Goal: Navigation & Orientation: Find specific page/section

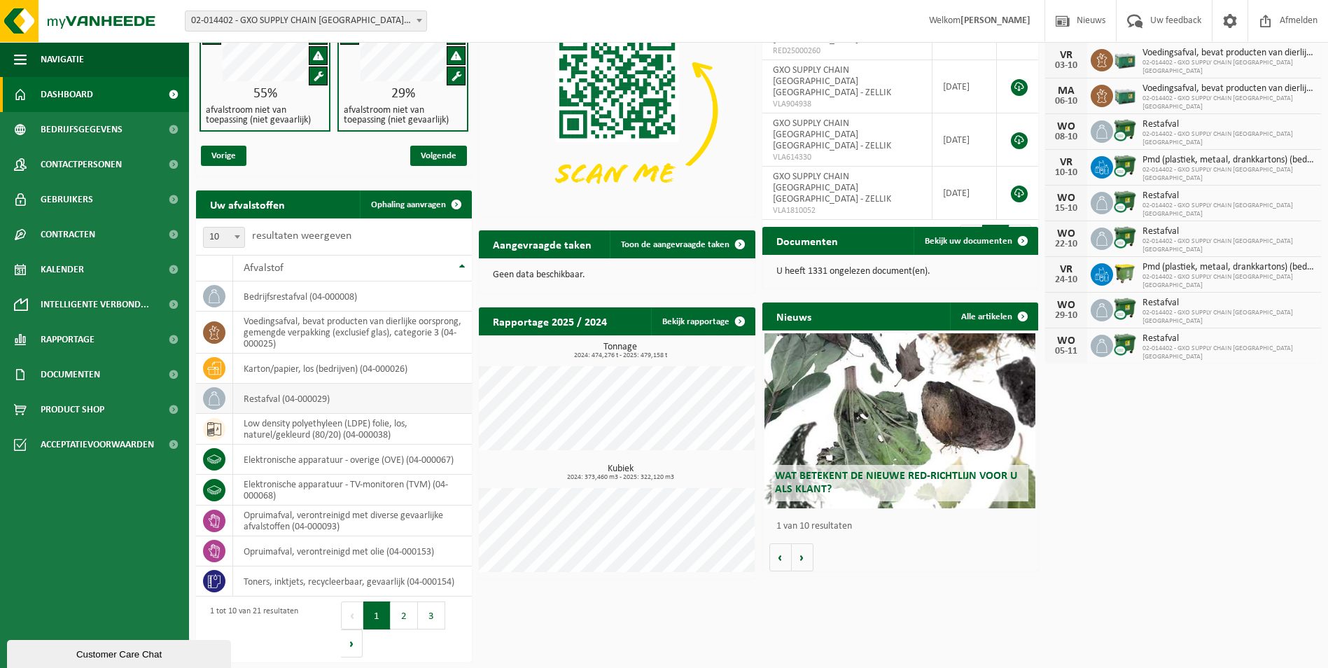
scroll to position [73, 0]
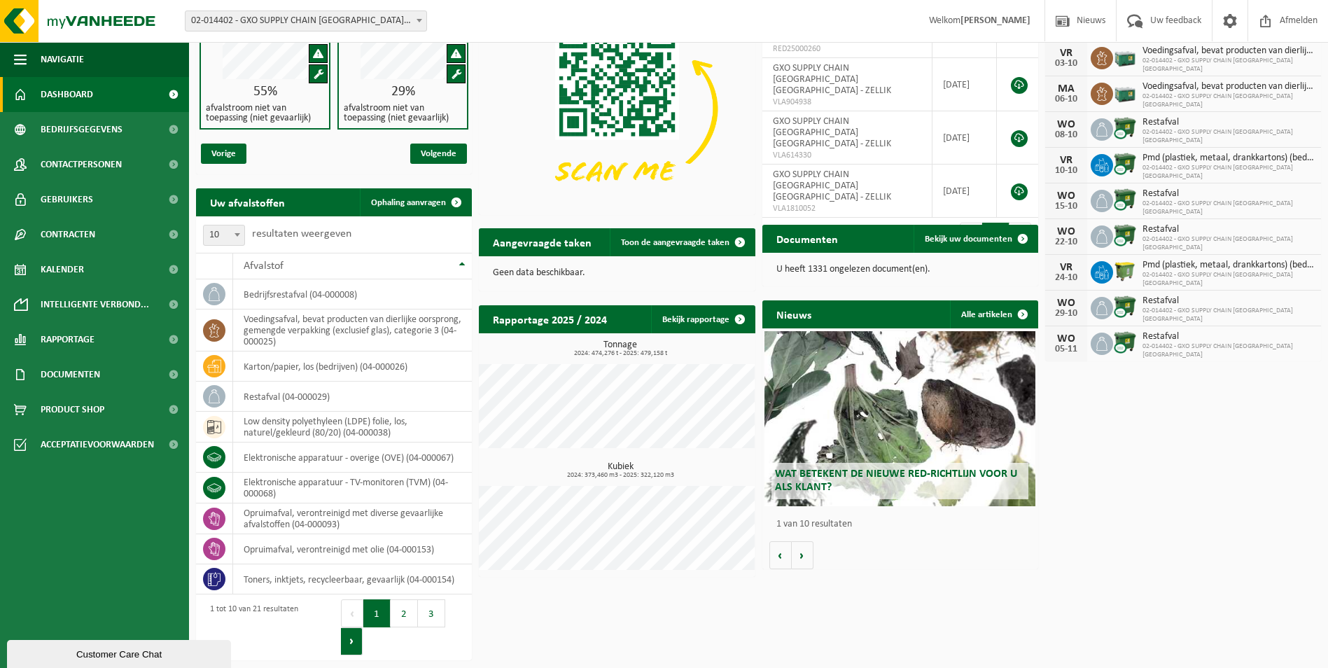
click at [347, 640] on button "Volgende" at bounding box center [352, 641] width 22 height 28
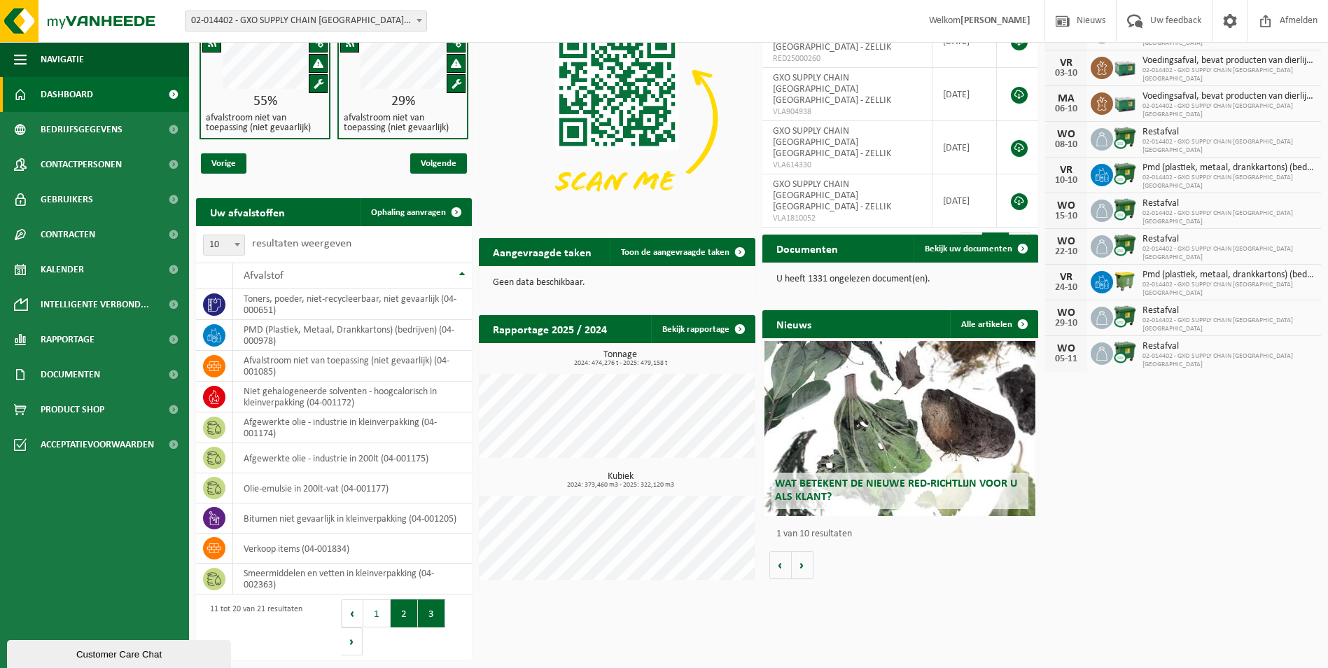
click at [430, 613] on button "3" at bounding box center [431, 613] width 27 height 28
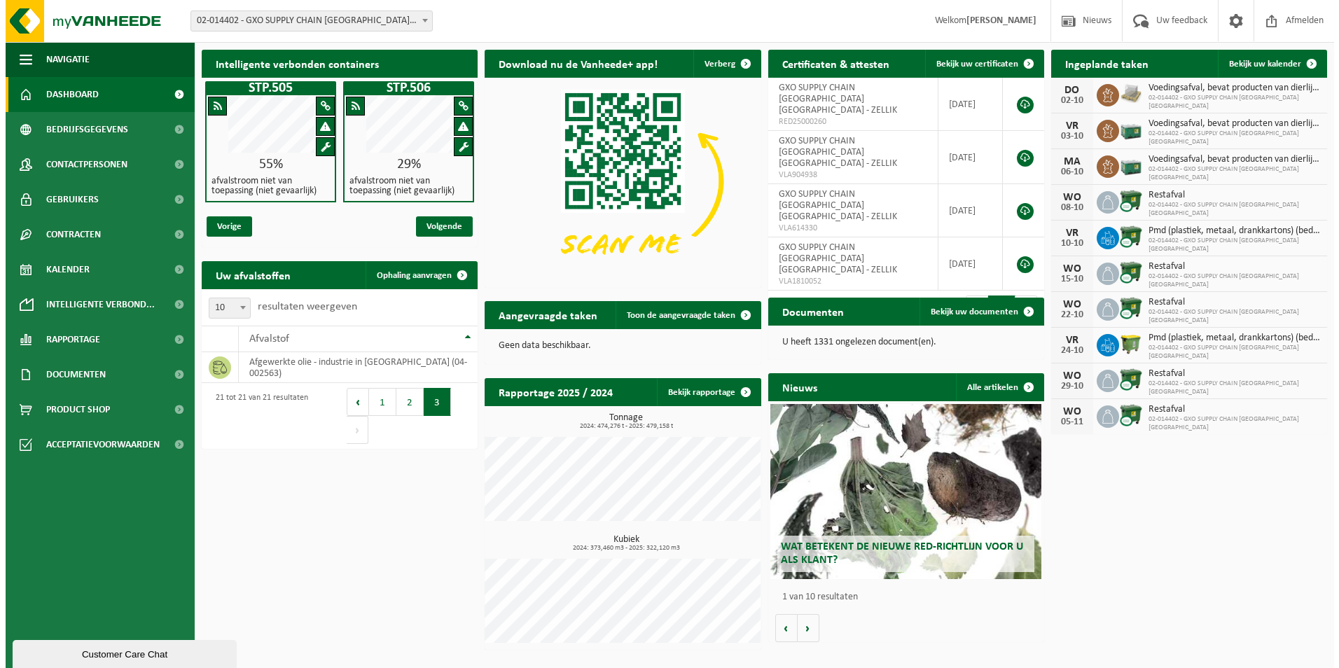
scroll to position [0, 0]
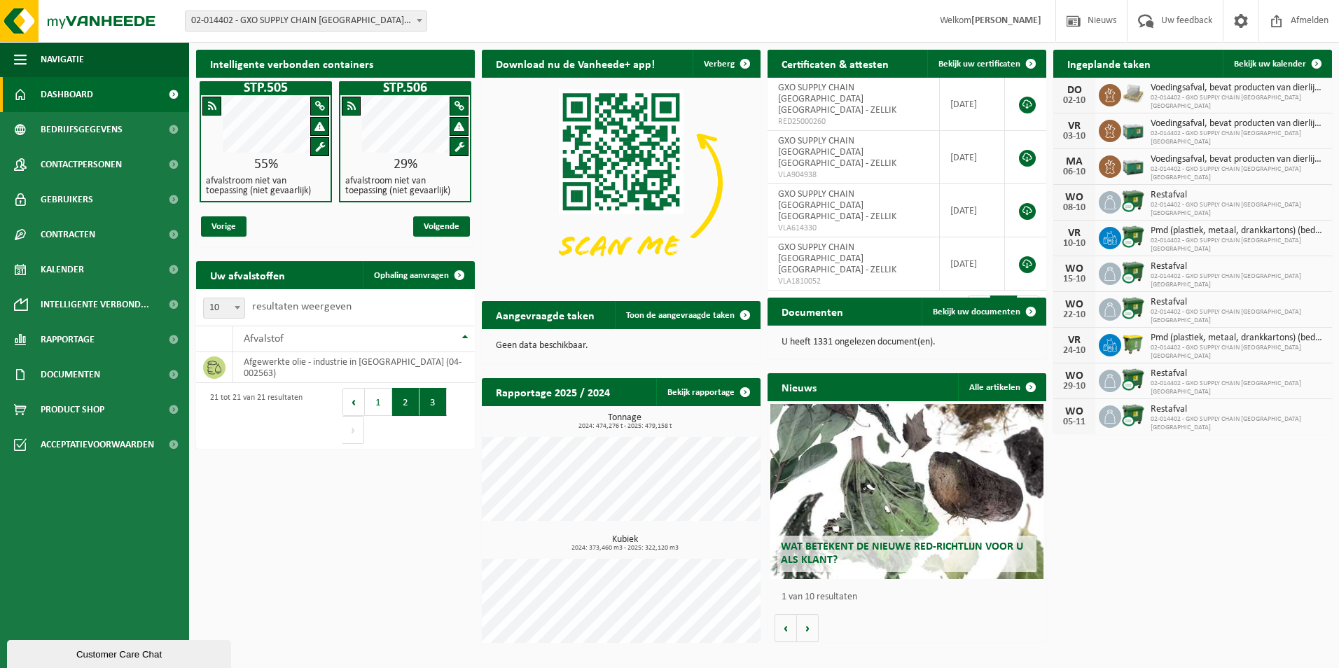
click at [403, 401] on button "2" at bounding box center [405, 402] width 27 height 28
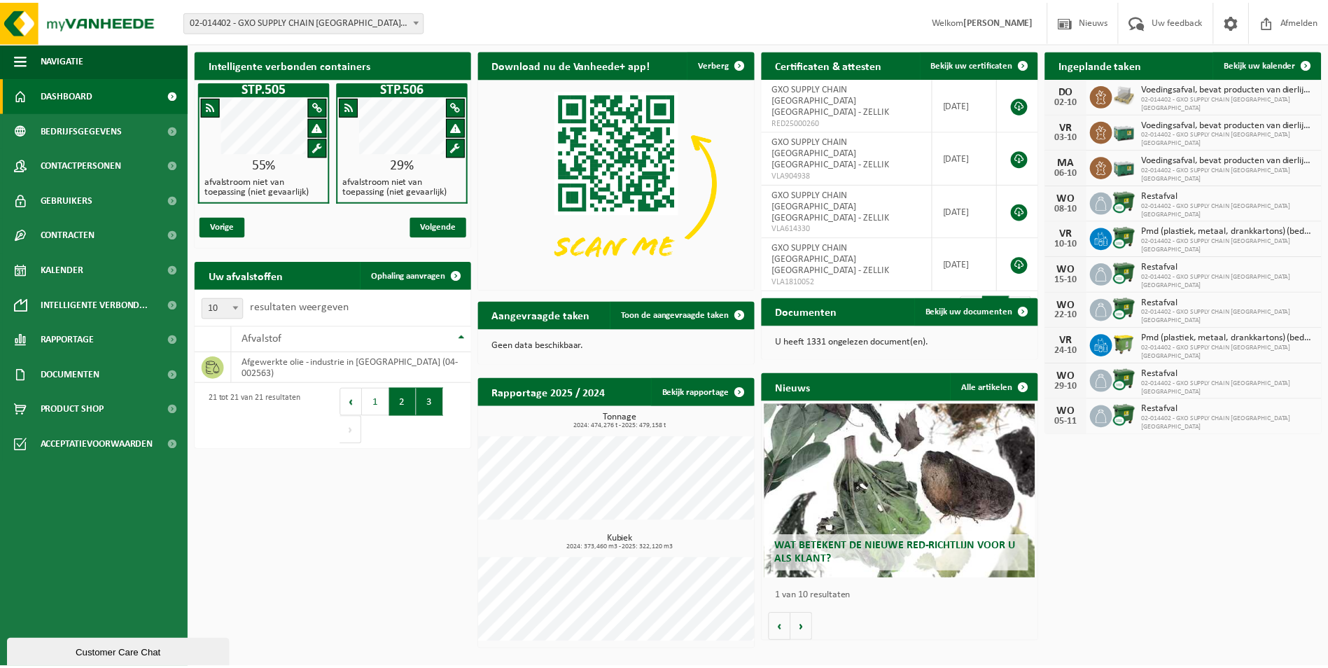
scroll to position [22, 0]
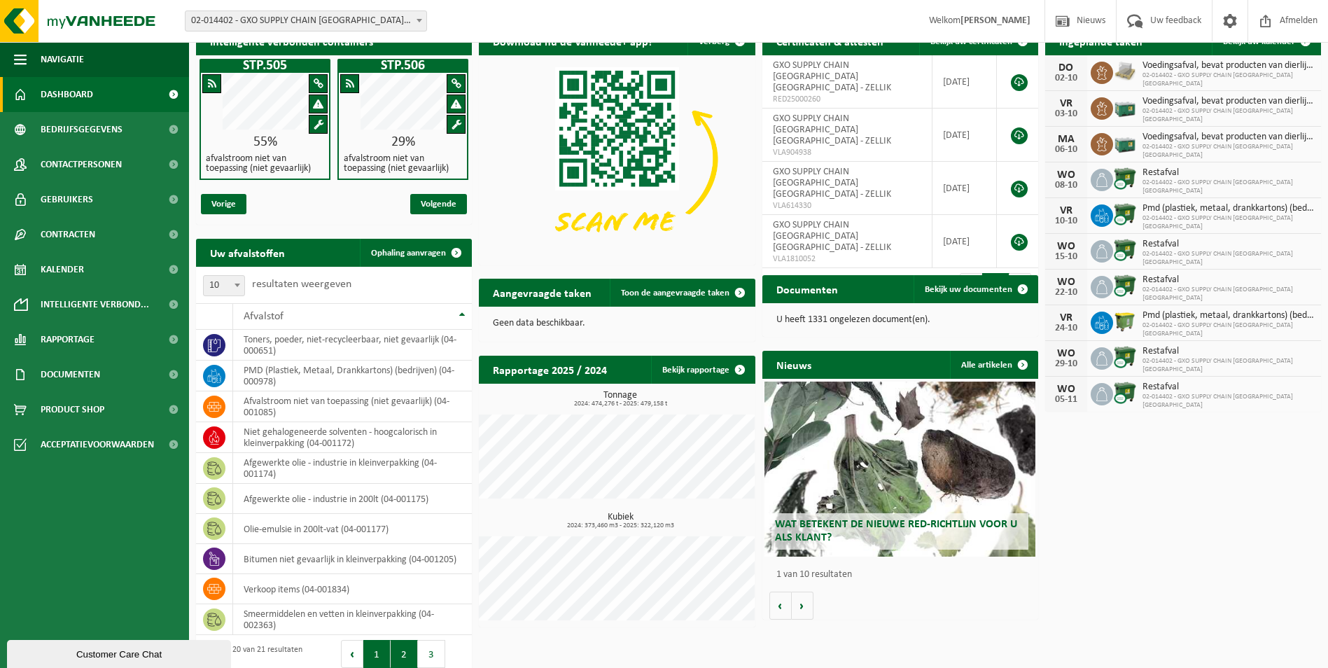
click at [380, 655] on button "1" at bounding box center [376, 654] width 27 height 28
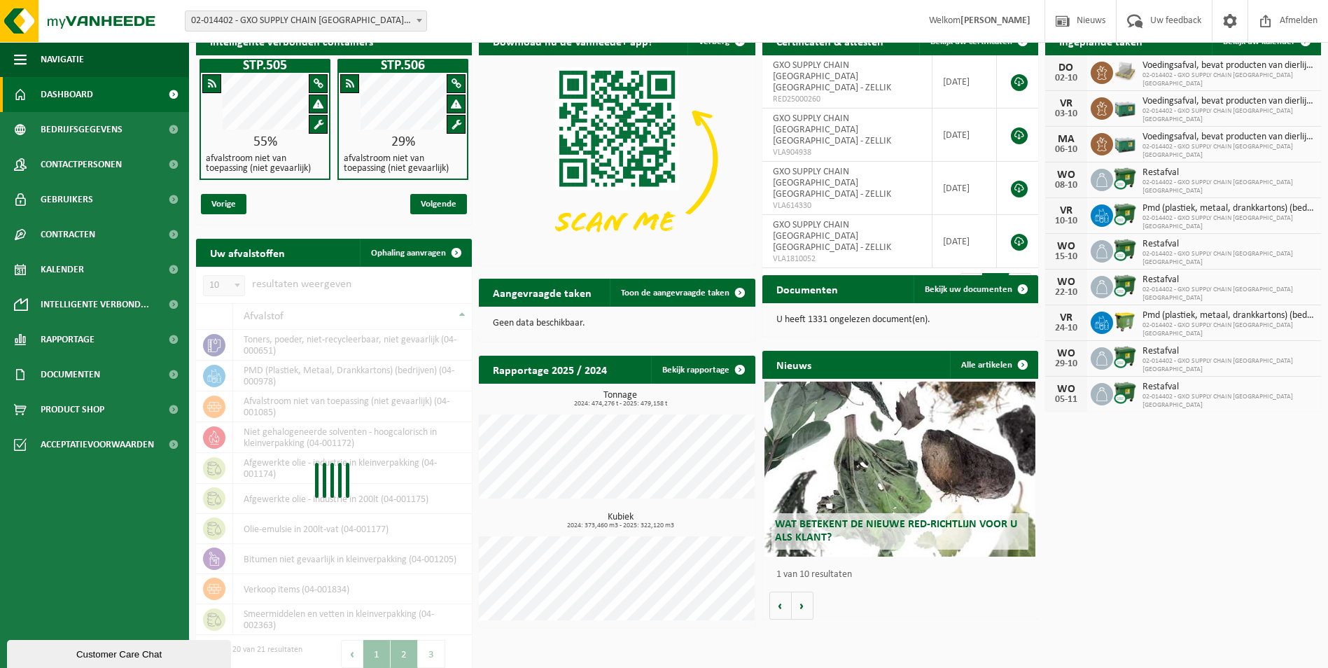
scroll to position [32, 0]
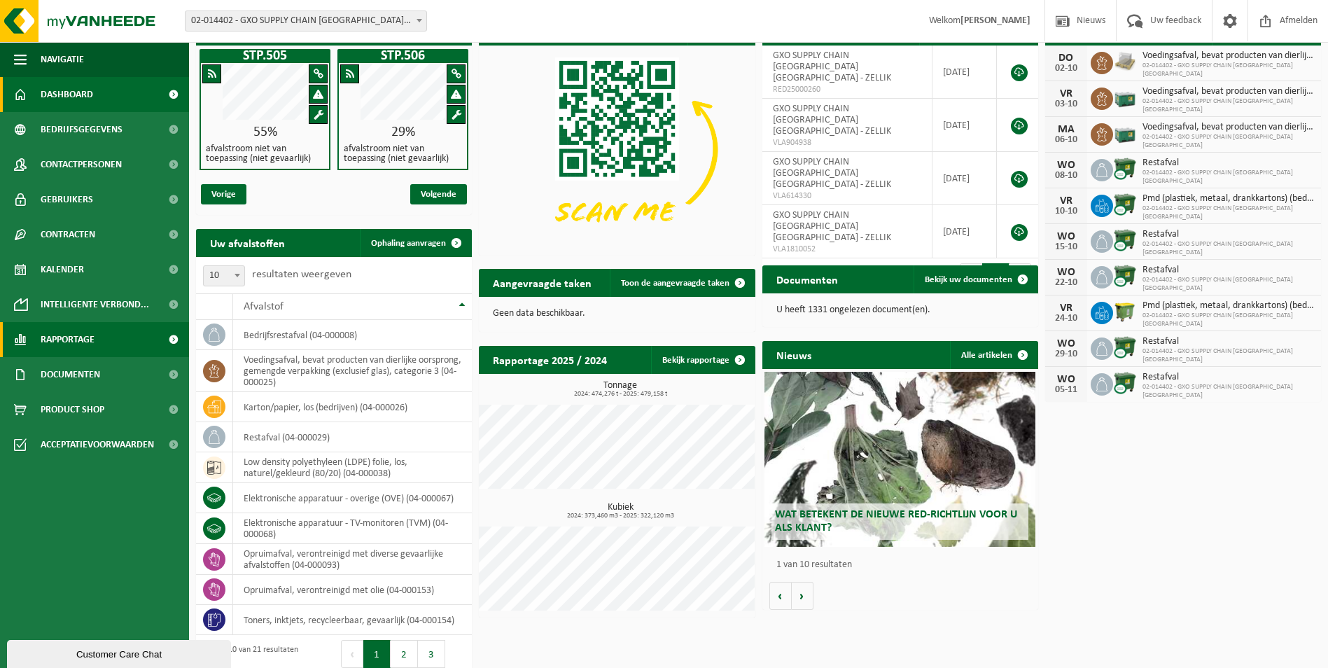
click at [172, 335] on span at bounding box center [174, 339] width 32 height 35
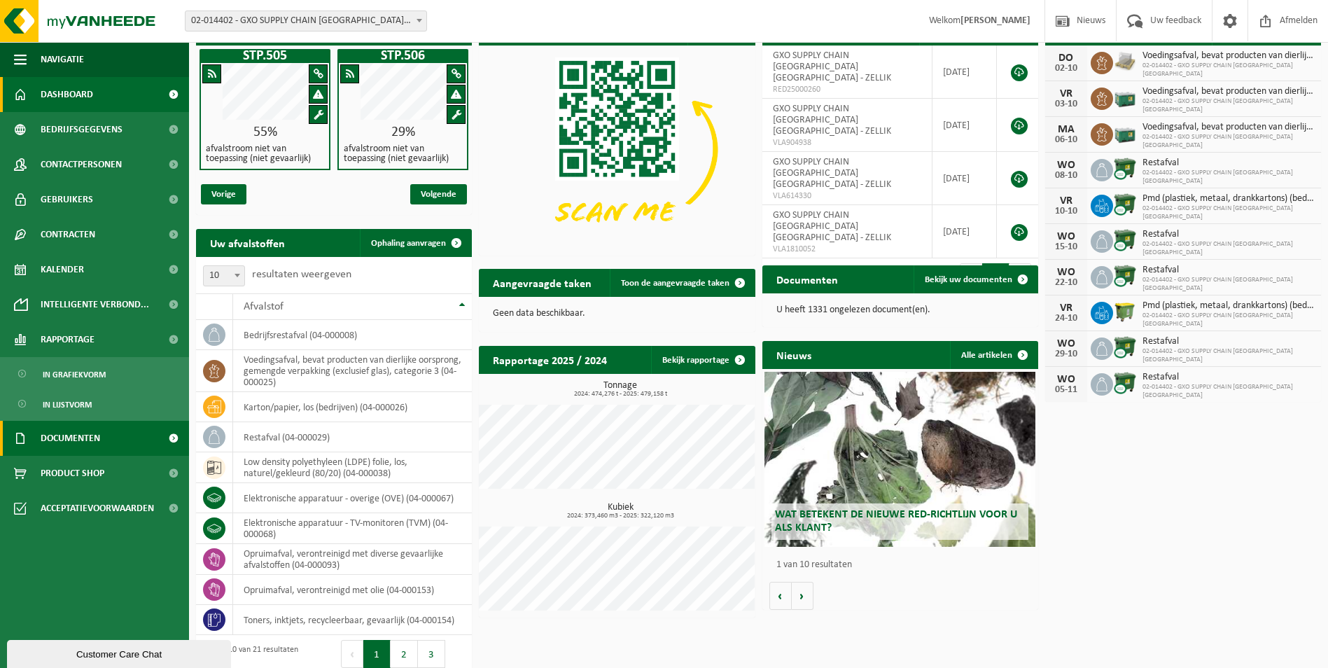
click at [172, 440] on span at bounding box center [174, 438] width 32 height 35
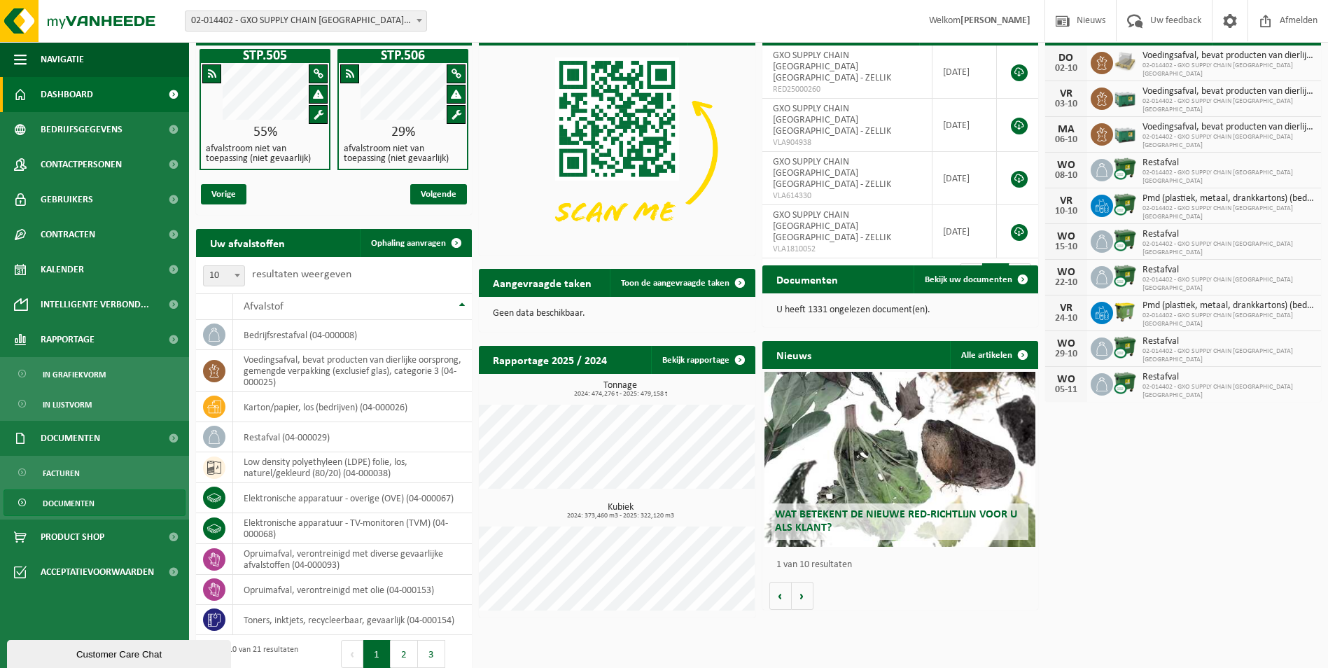
click at [76, 503] on span "Documenten" at bounding box center [69, 503] width 52 height 27
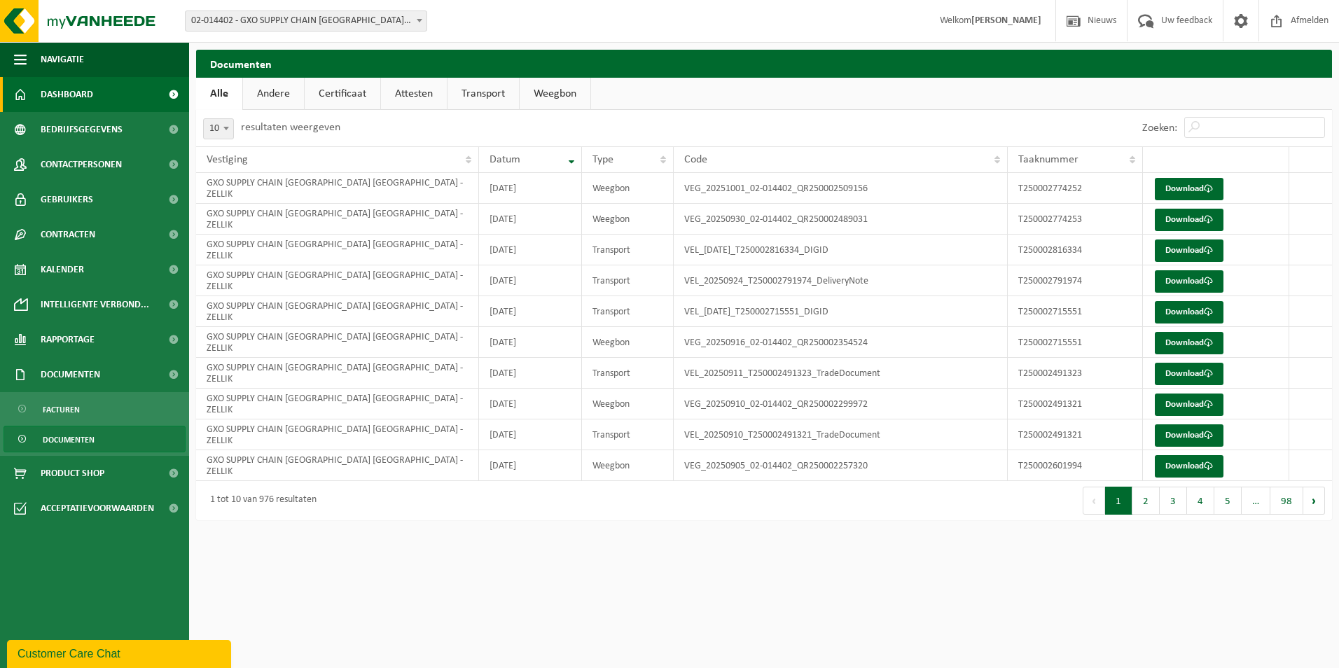
click at [89, 92] on span "Dashboard" at bounding box center [67, 94] width 53 height 35
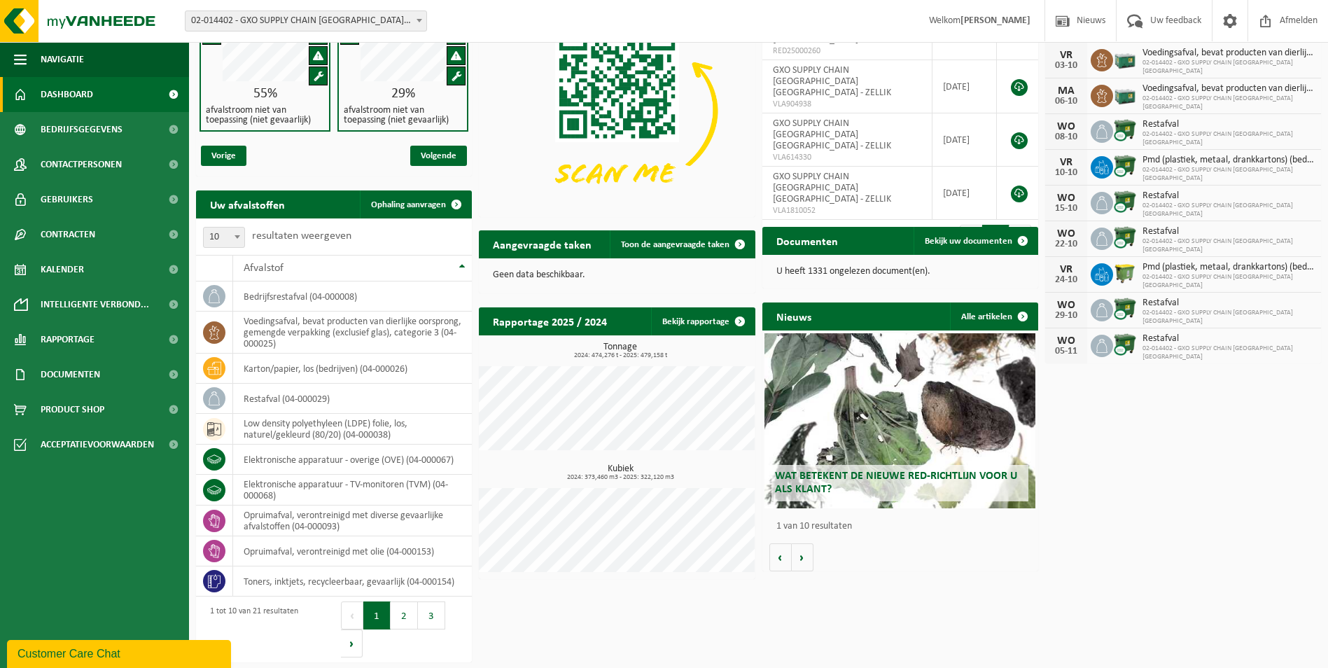
scroll to position [73, 0]
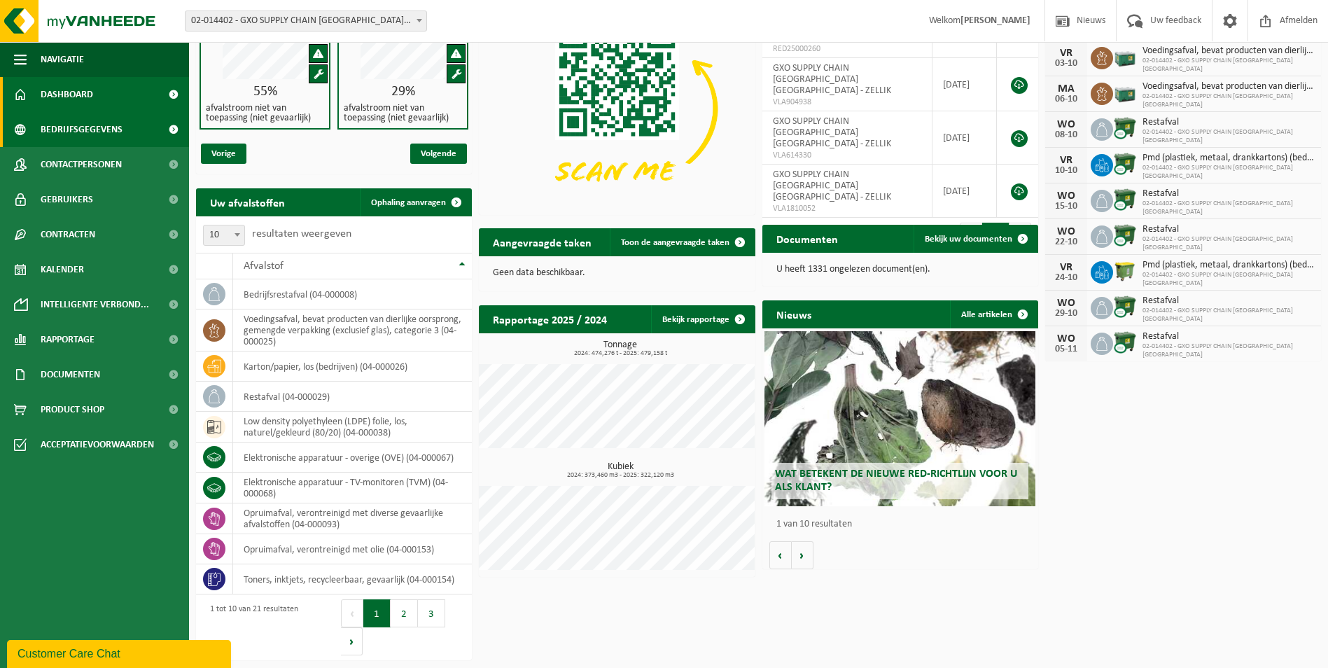
click at [57, 128] on span "Bedrijfsgegevens" at bounding box center [82, 129] width 82 height 35
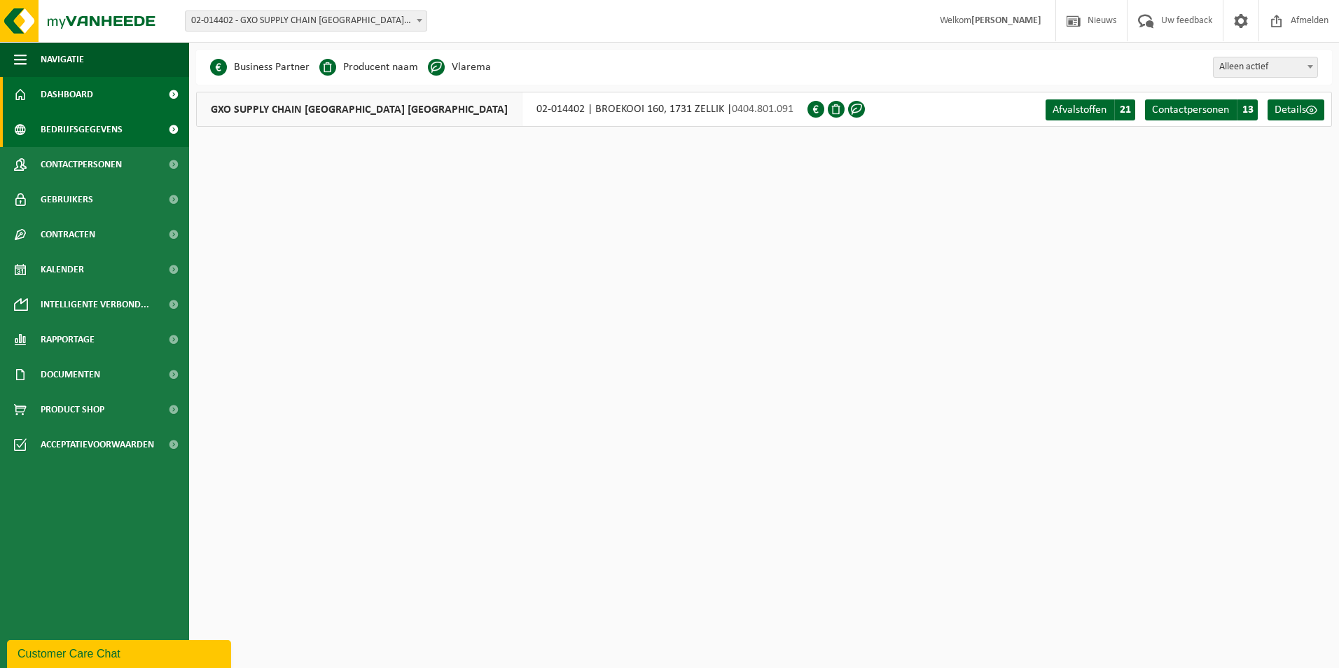
click at [57, 88] on span "Dashboard" at bounding box center [67, 94] width 53 height 35
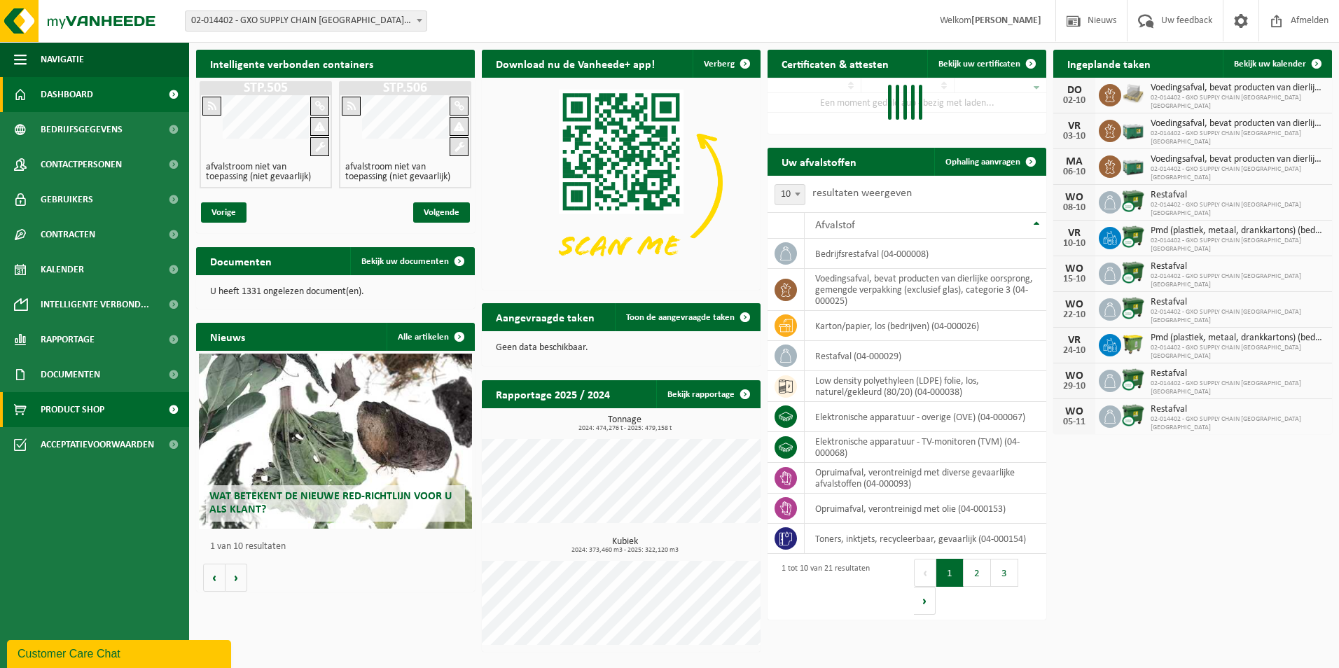
click at [169, 409] on span at bounding box center [174, 409] width 32 height 35
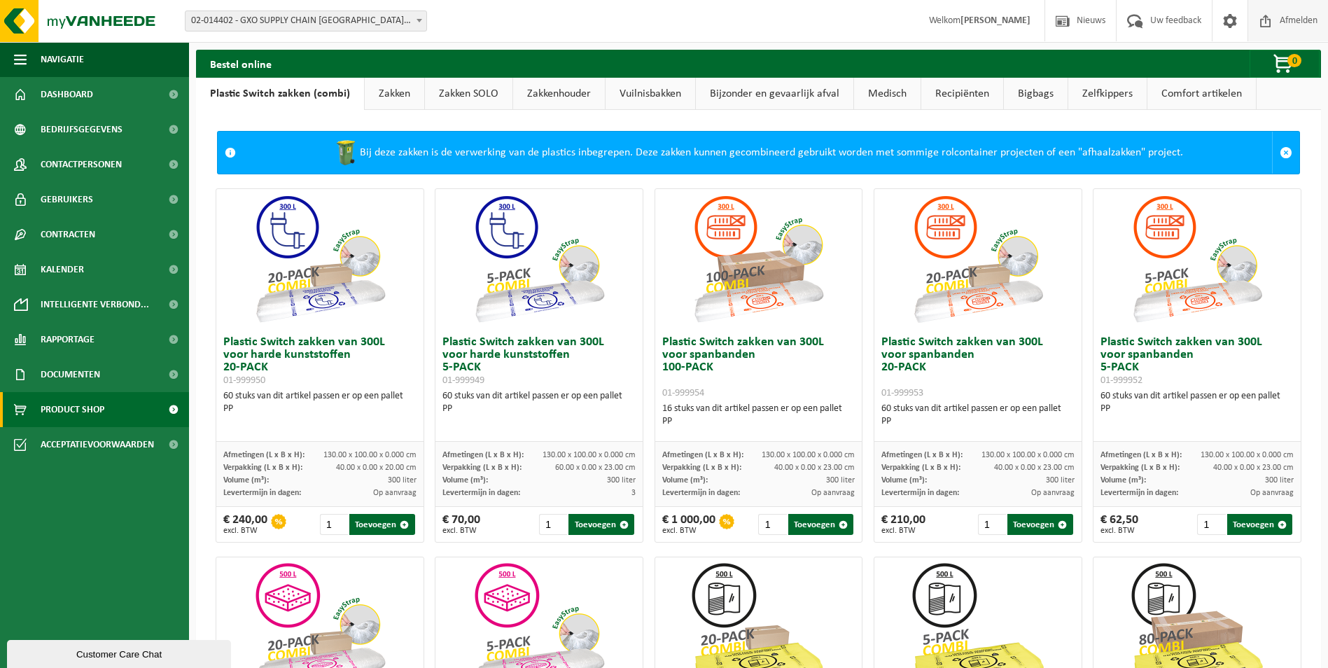
drag, startPoint x: 1287, startPoint y: 20, endPoint x: 1263, endPoint y: 23, distance: 24.0
click at [1287, 20] on span "Afmelden" at bounding box center [1299, 20] width 45 height 41
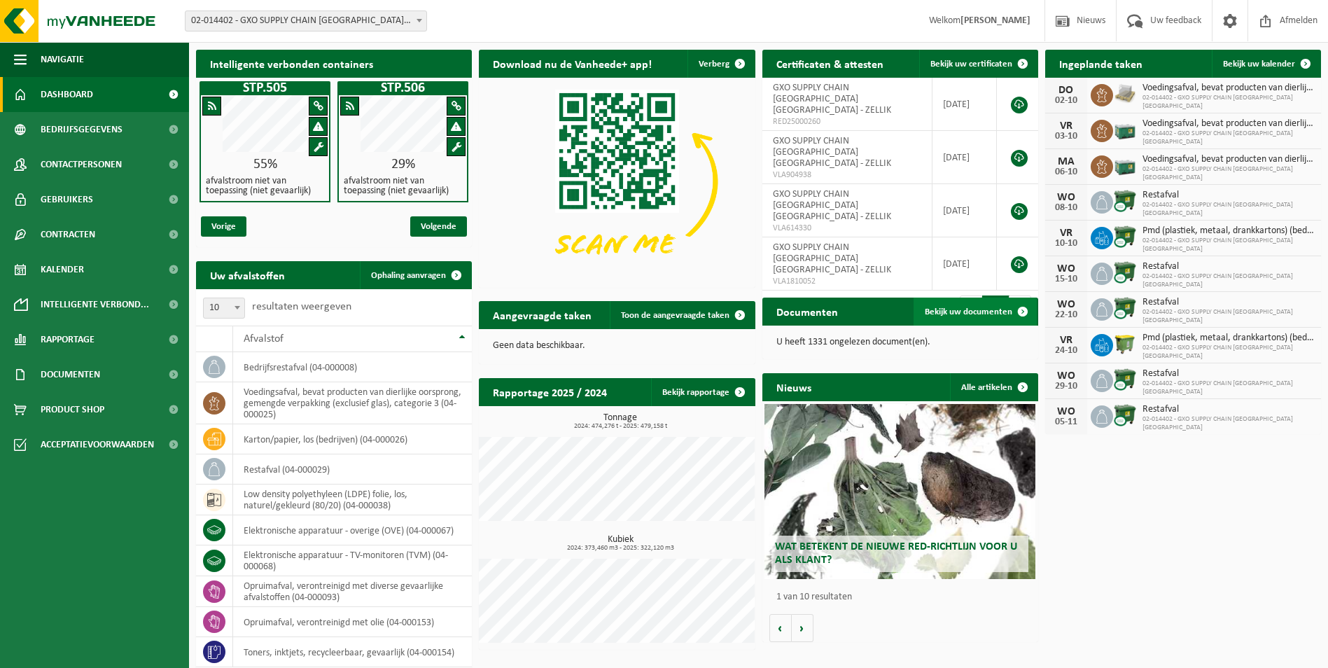
click at [1024, 312] on span at bounding box center [1023, 312] width 28 height 28
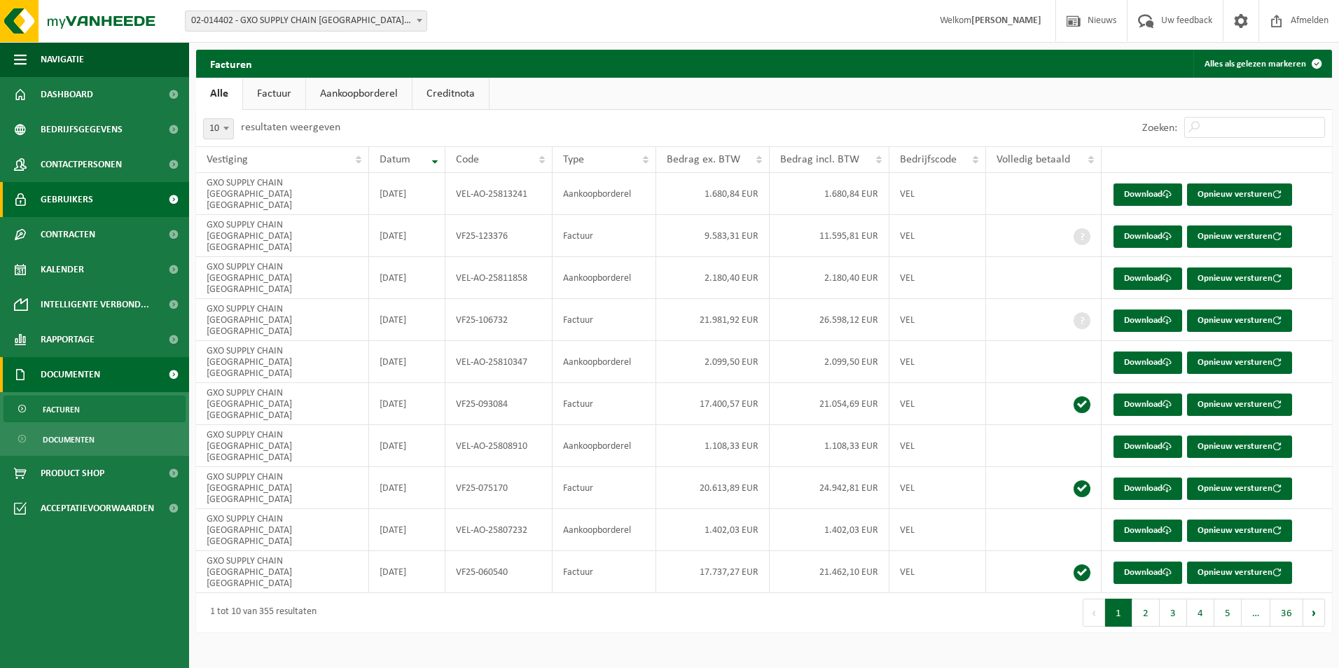
click at [60, 197] on span "Gebruikers" at bounding box center [67, 199] width 53 height 35
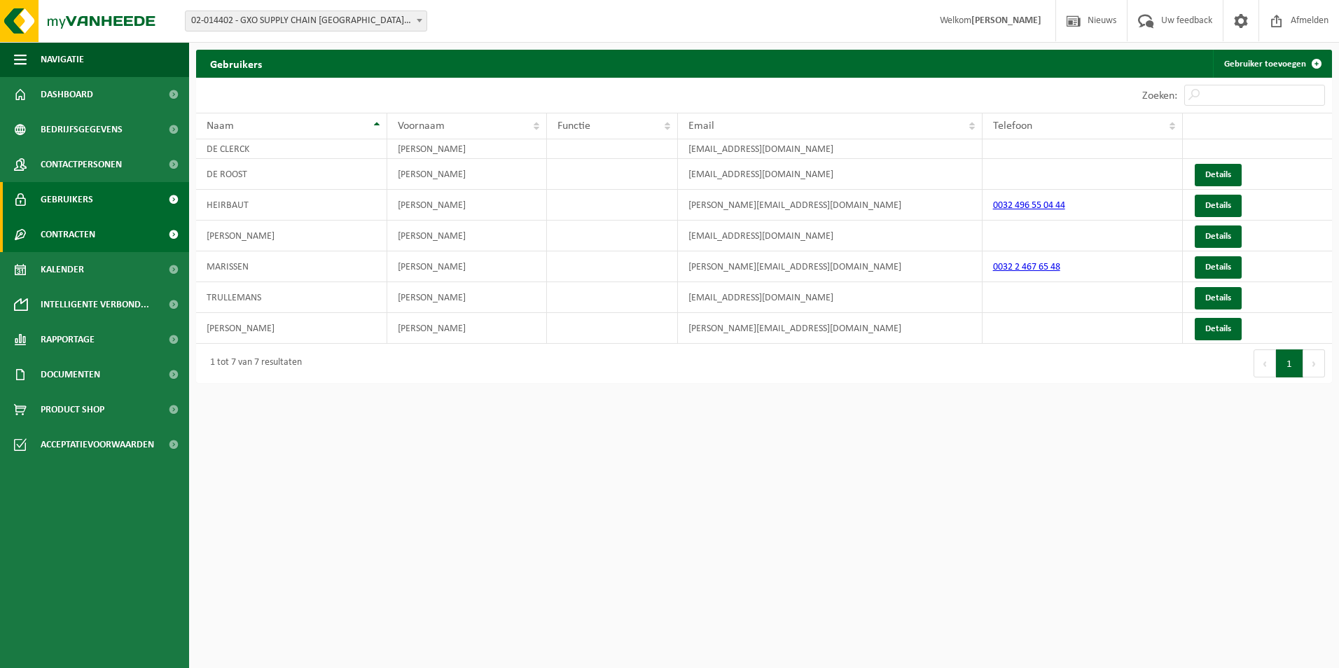
click at [172, 232] on span at bounding box center [174, 234] width 32 height 35
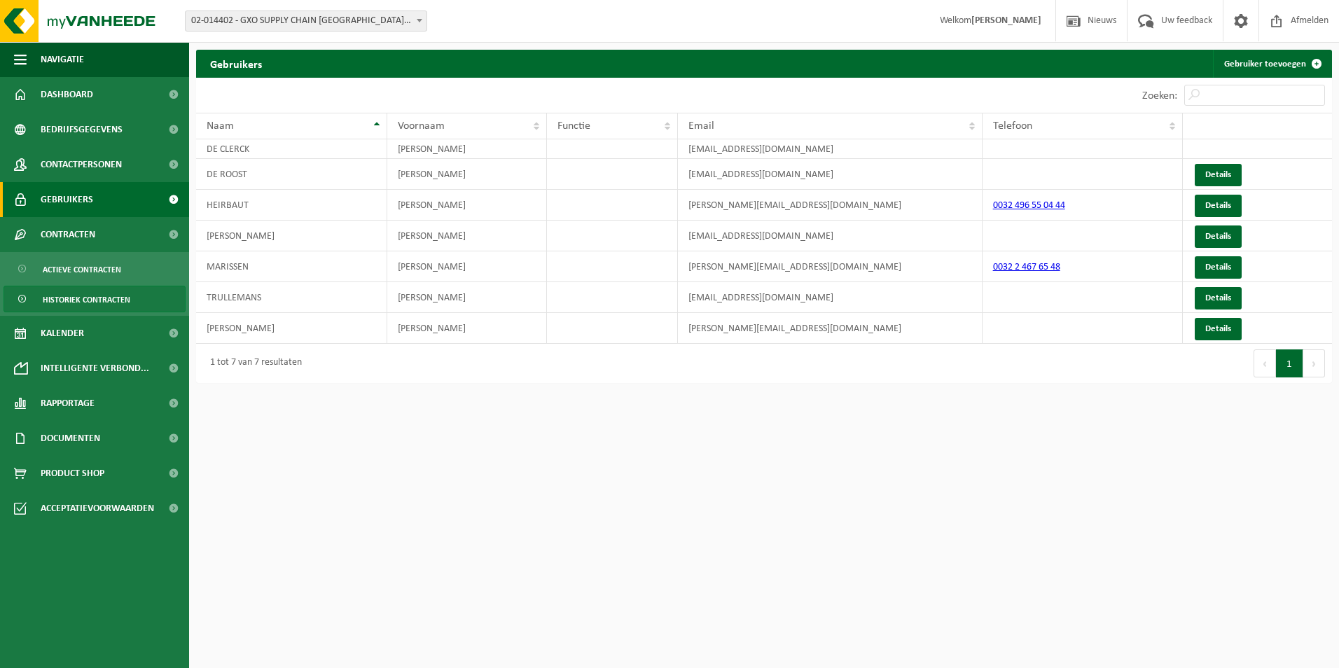
click at [133, 299] on link "Historiek contracten" at bounding box center [95, 299] width 182 height 27
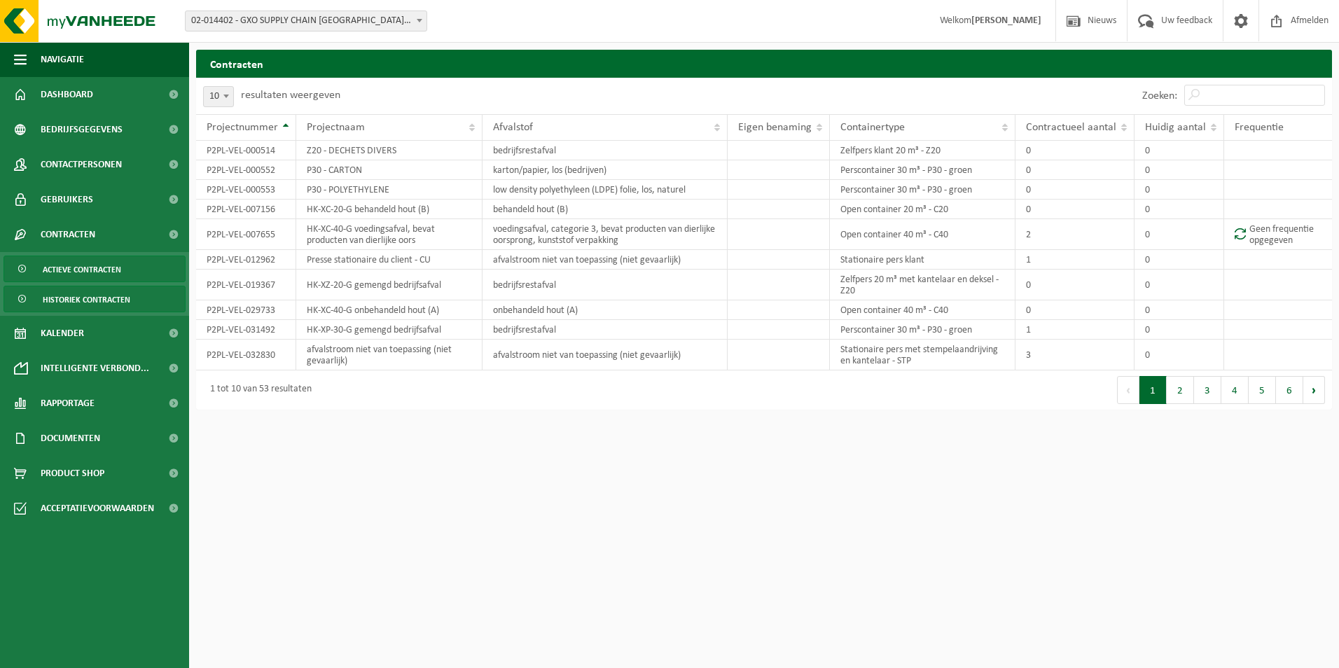
click at [78, 266] on span "Actieve contracten" at bounding box center [82, 269] width 78 height 27
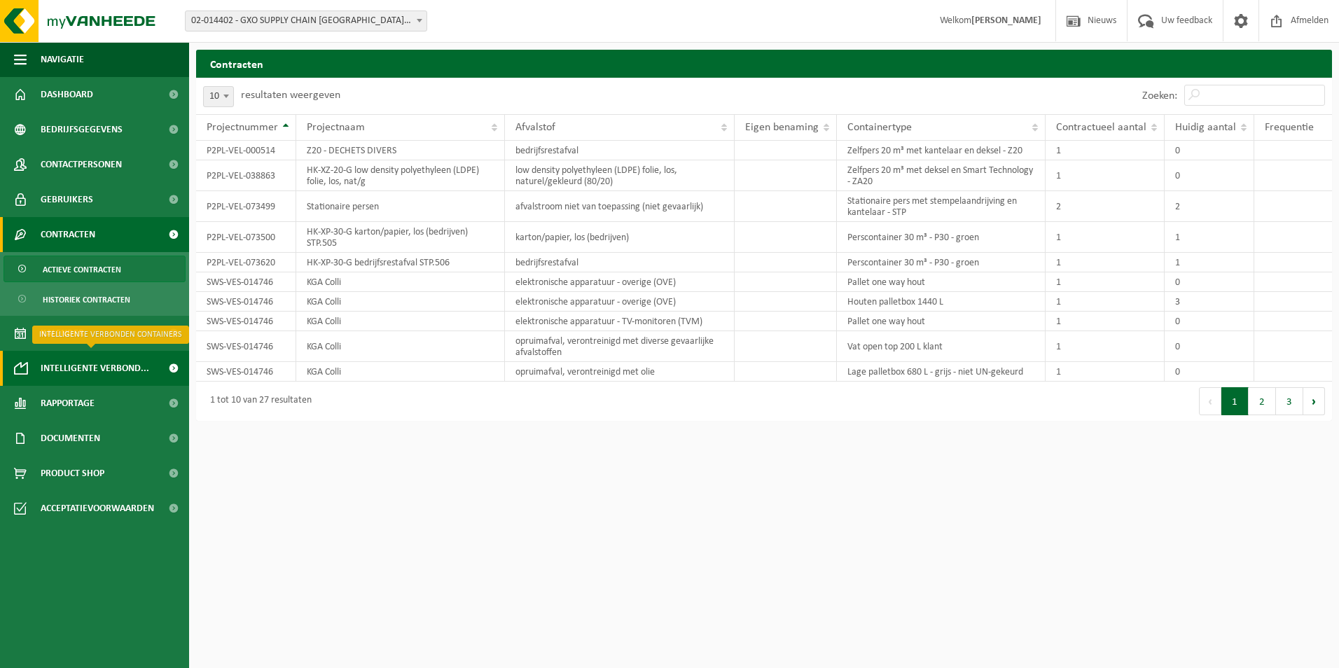
click at [87, 369] on span "Intelligente verbond..." at bounding box center [95, 368] width 109 height 35
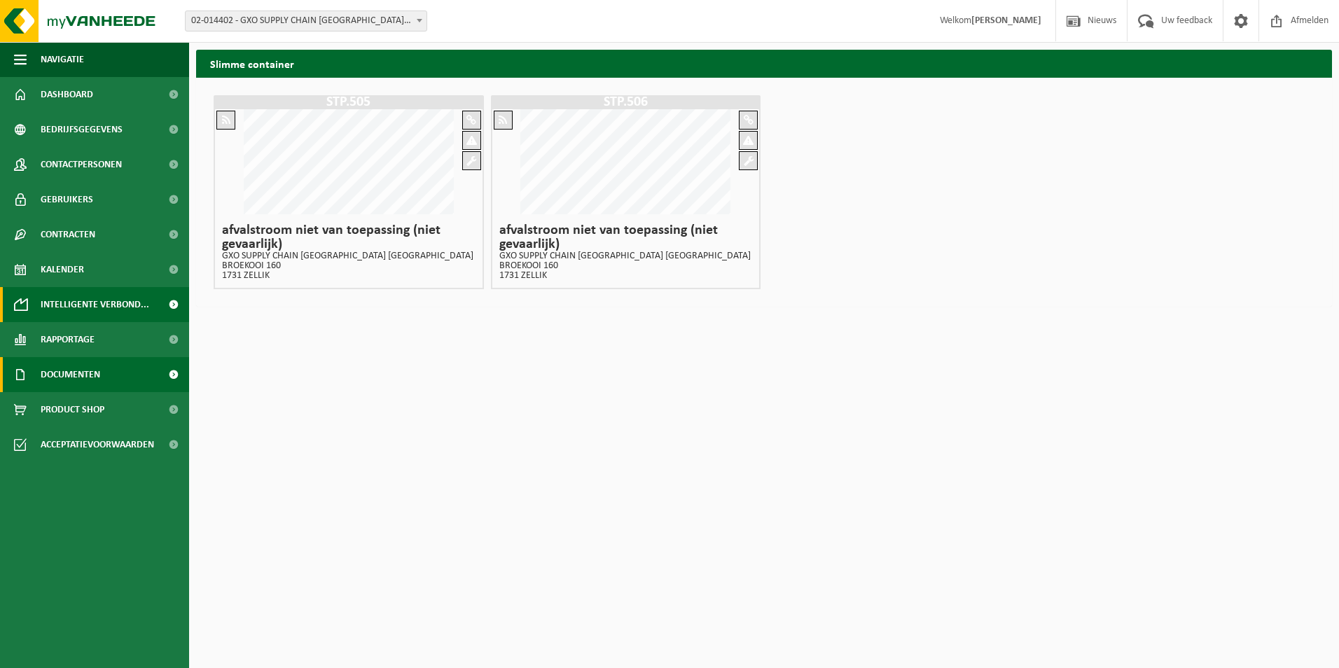
click at [64, 373] on span "Documenten" at bounding box center [71, 374] width 60 height 35
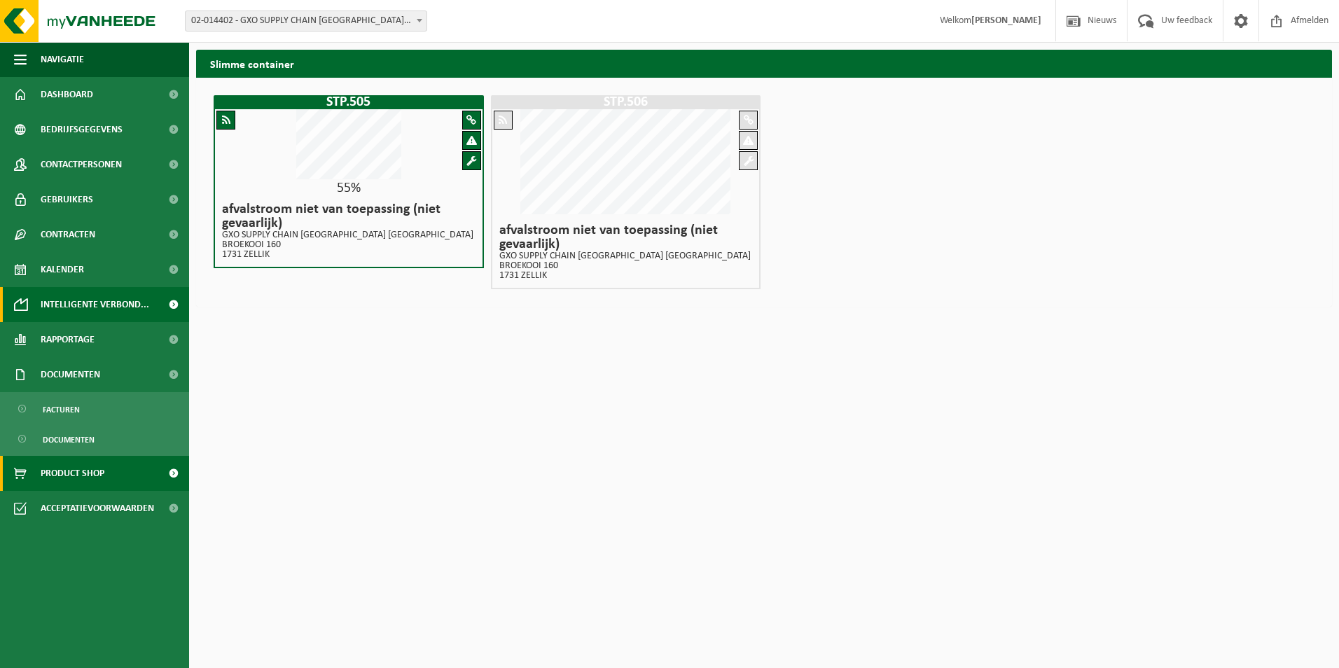
click at [92, 472] on span "Product Shop" at bounding box center [73, 473] width 64 height 35
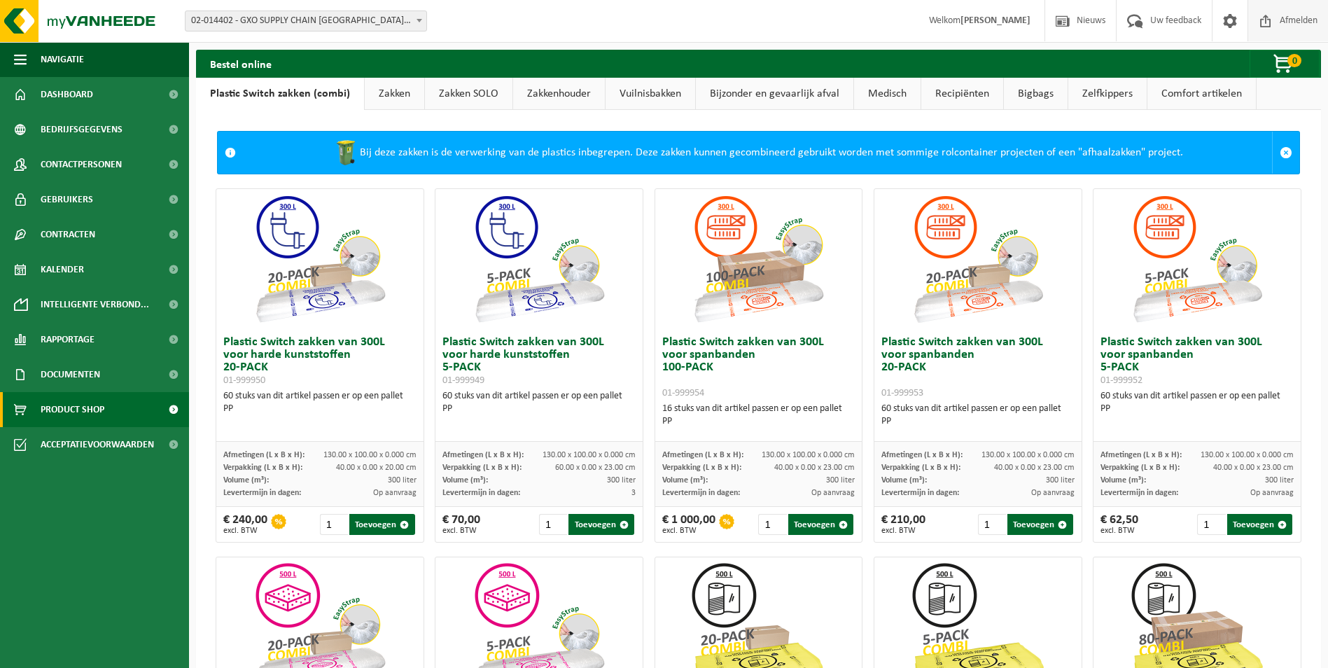
drag, startPoint x: 1288, startPoint y: 24, endPoint x: 1277, endPoint y: 24, distance: 11.9
click at [1288, 24] on span "Afmelden" at bounding box center [1299, 20] width 45 height 41
